Goal: Task Accomplishment & Management: Use online tool/utility

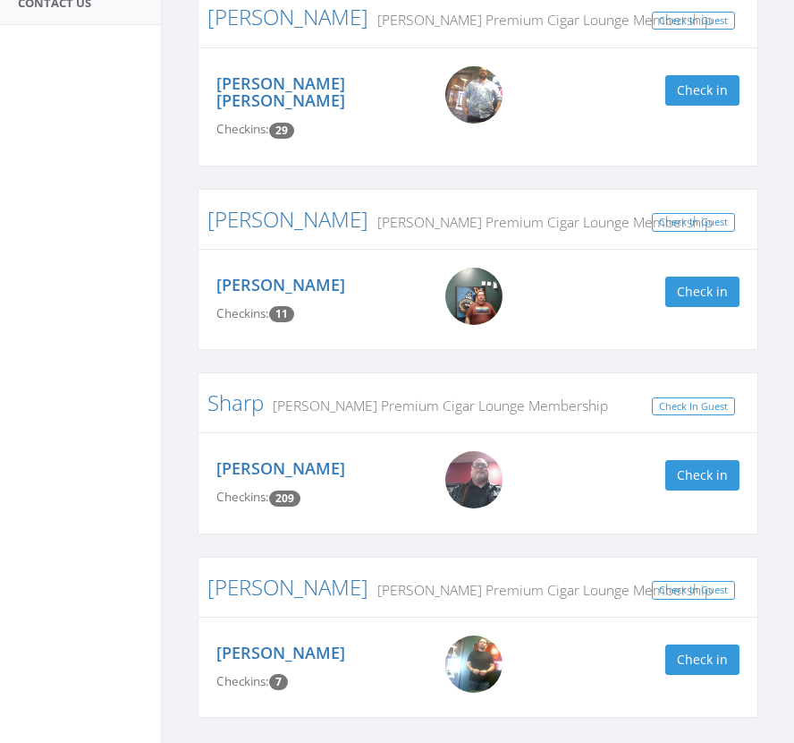
scroll to position [443, 0]
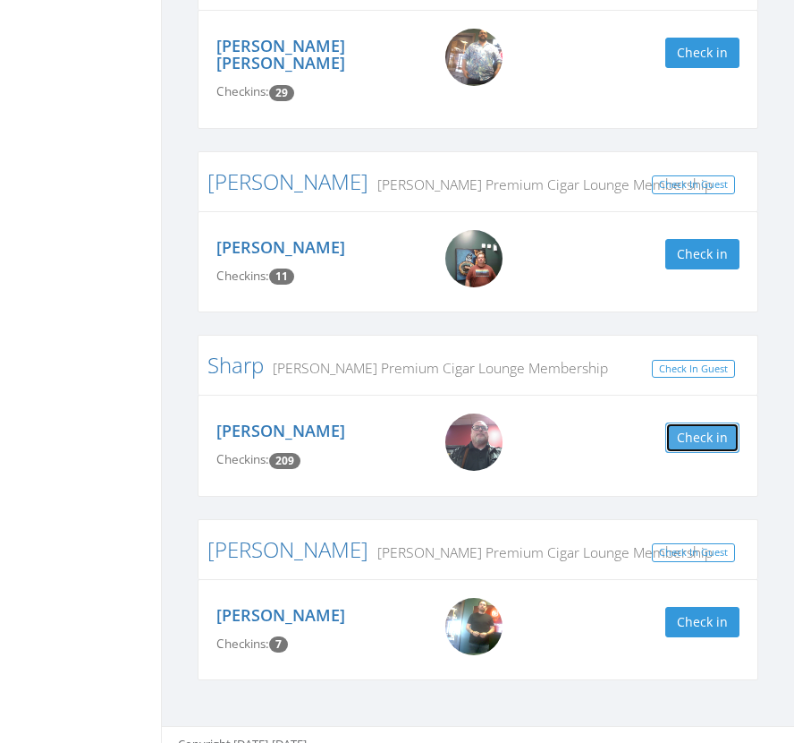
click at [695, 422] on button "Check in" at bounding box center [703, 437] width 74 height 30
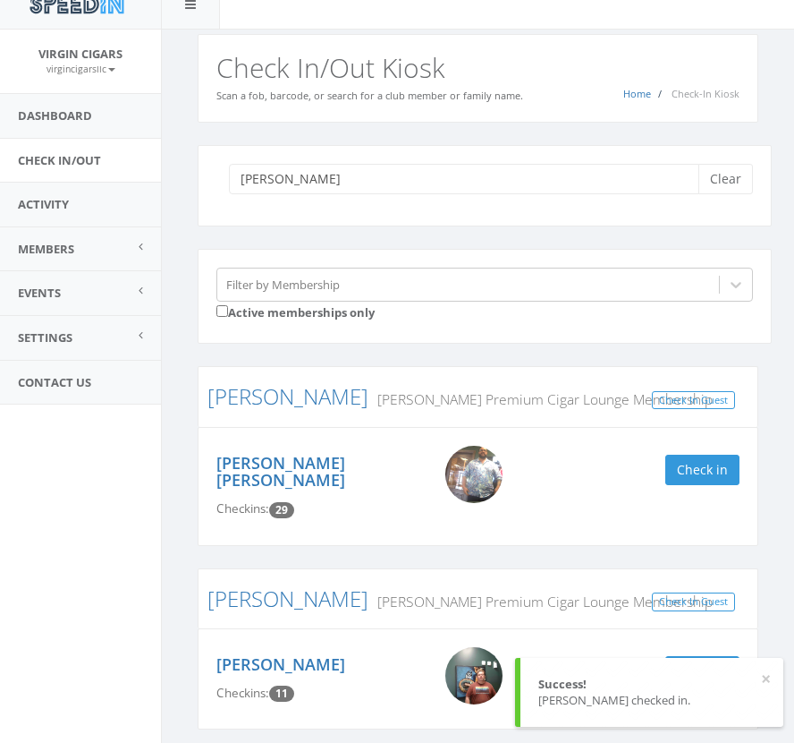
scroll to position [0, 0]
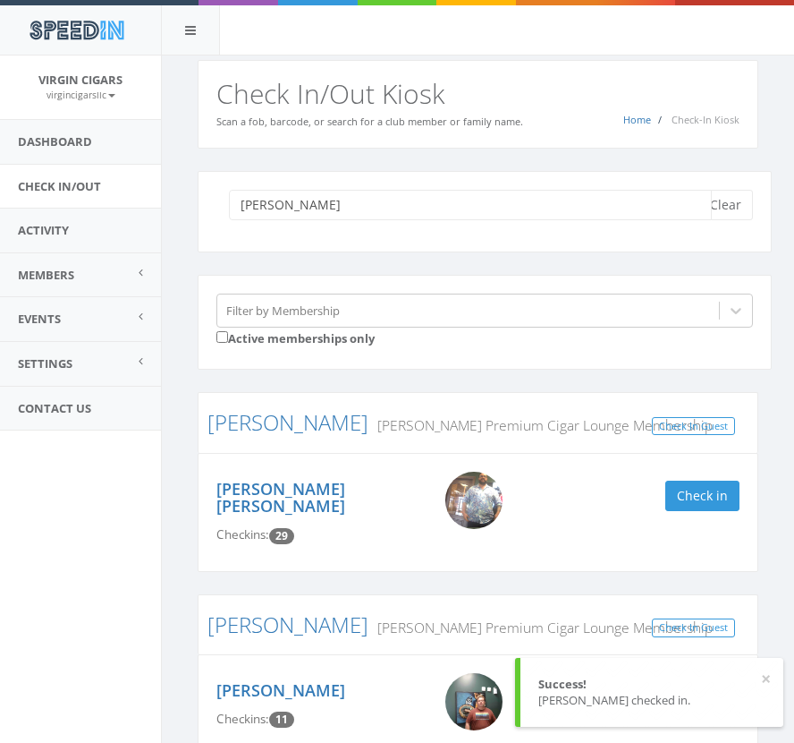
click at [333, 198] on input "[PERSON_NAME]" at bounding box center [470, 205] width 483 height 30
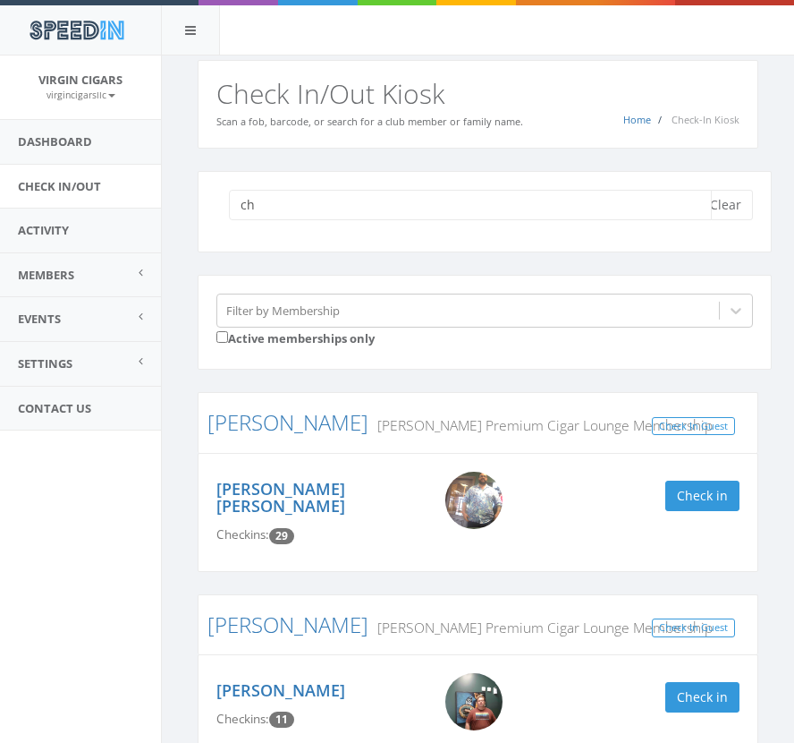
type input "c"
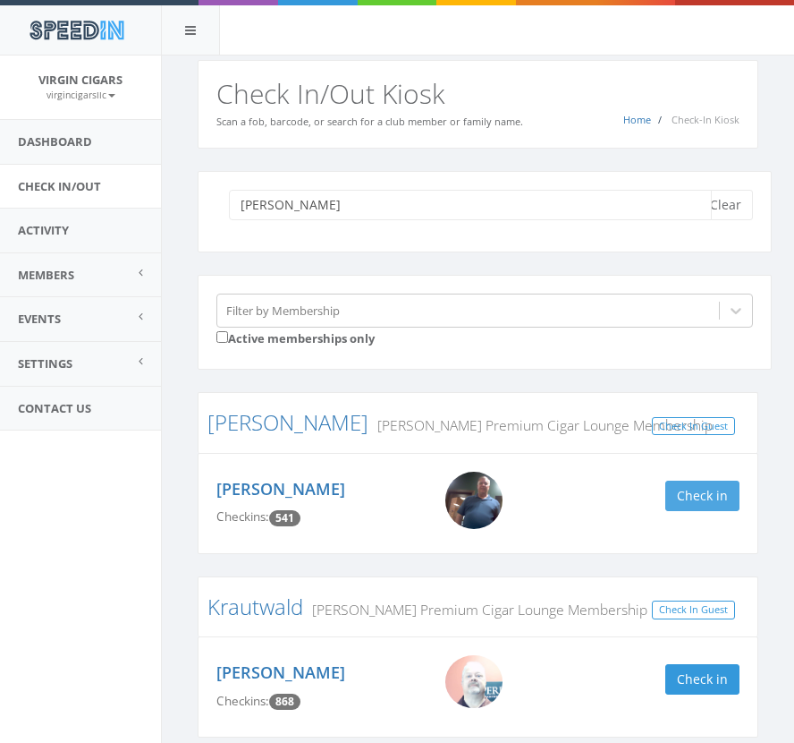
type input "kevin"
click at [707, 487] on button "Check in" at bounding box center [703, 495] width 74 height 30
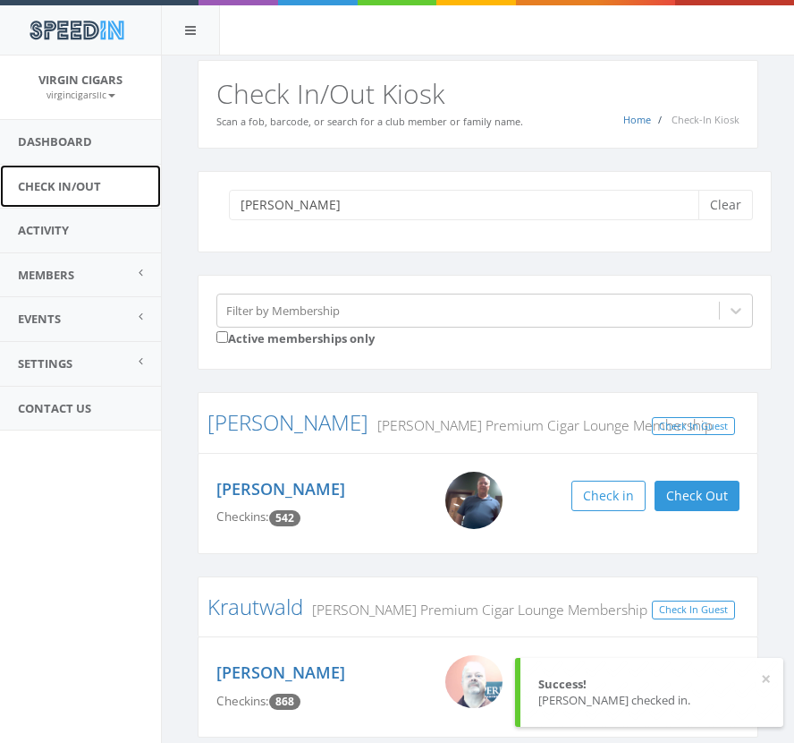
click at [70, 188] on link "Check In/Out" at bounding box center [80, 187] width 161 height 44
